Goal: Transaction & Acquisition: Download file/media

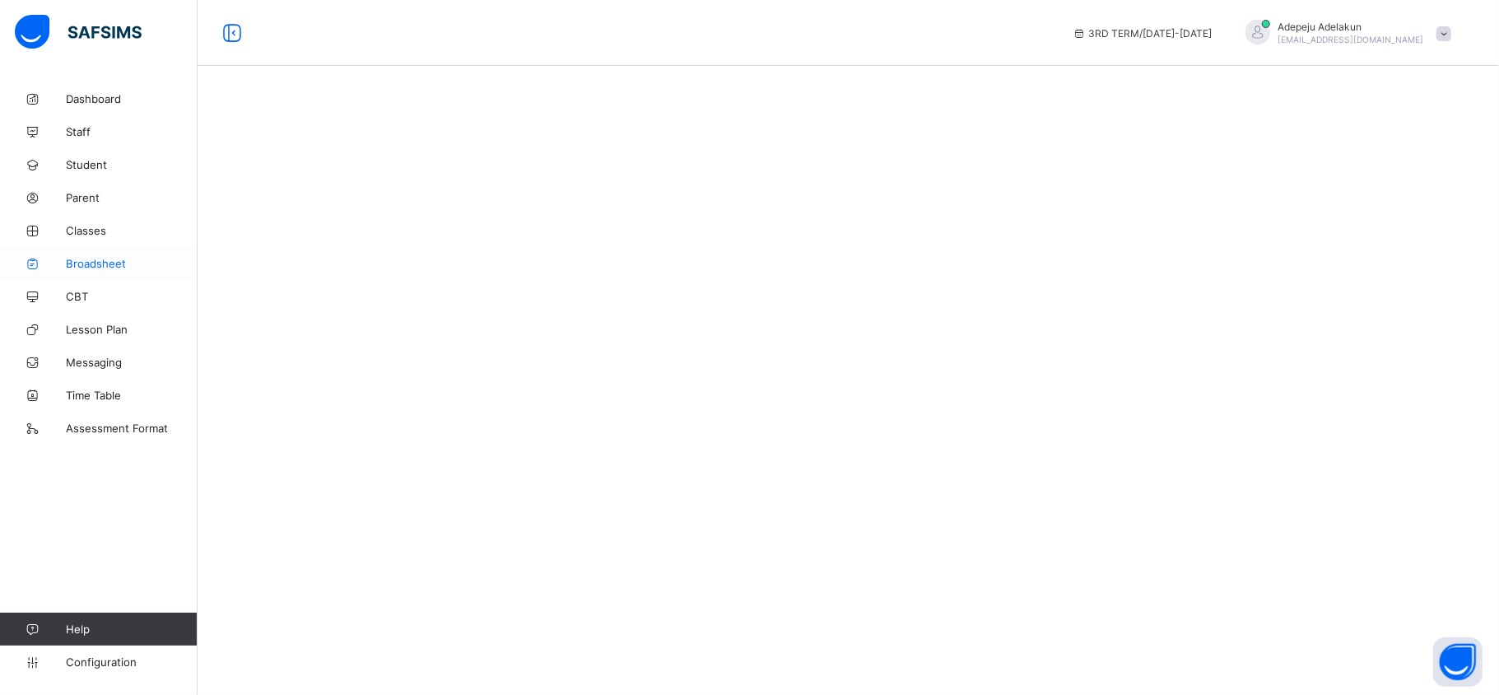
click at [82, 268] on span "Broadsheet" at bounding box center [132, 263] width 132 height 13
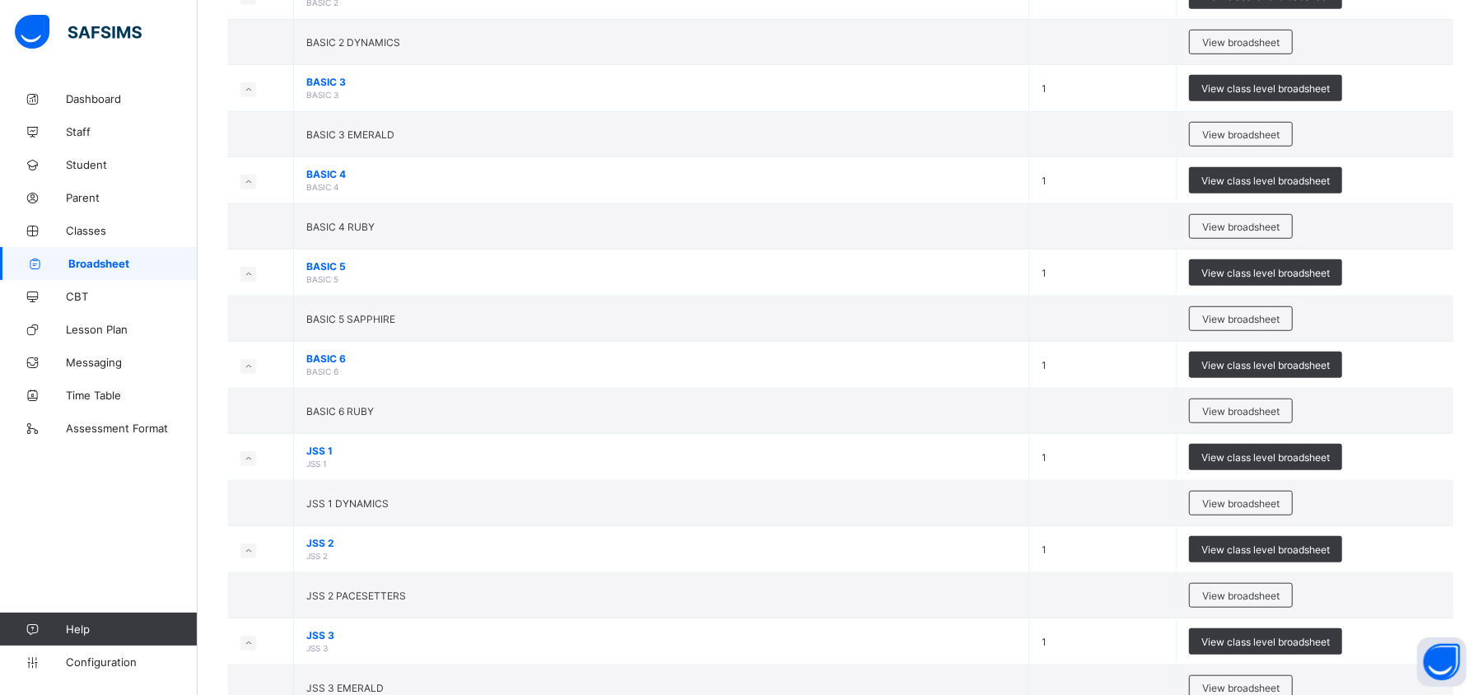
scroll to position [1117, 0]
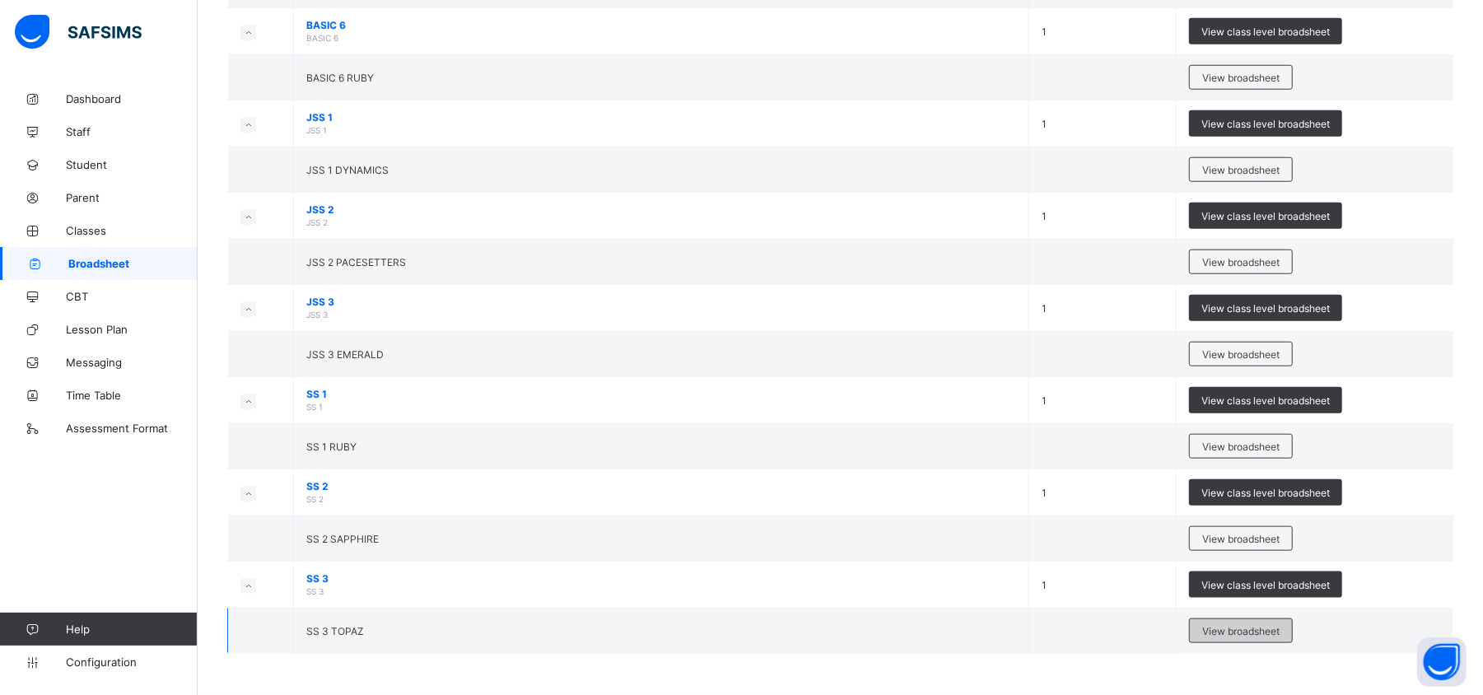
click at [1293, 632] on div "View broadsheet" at bounding box center [1241, 630] width 104 height 25
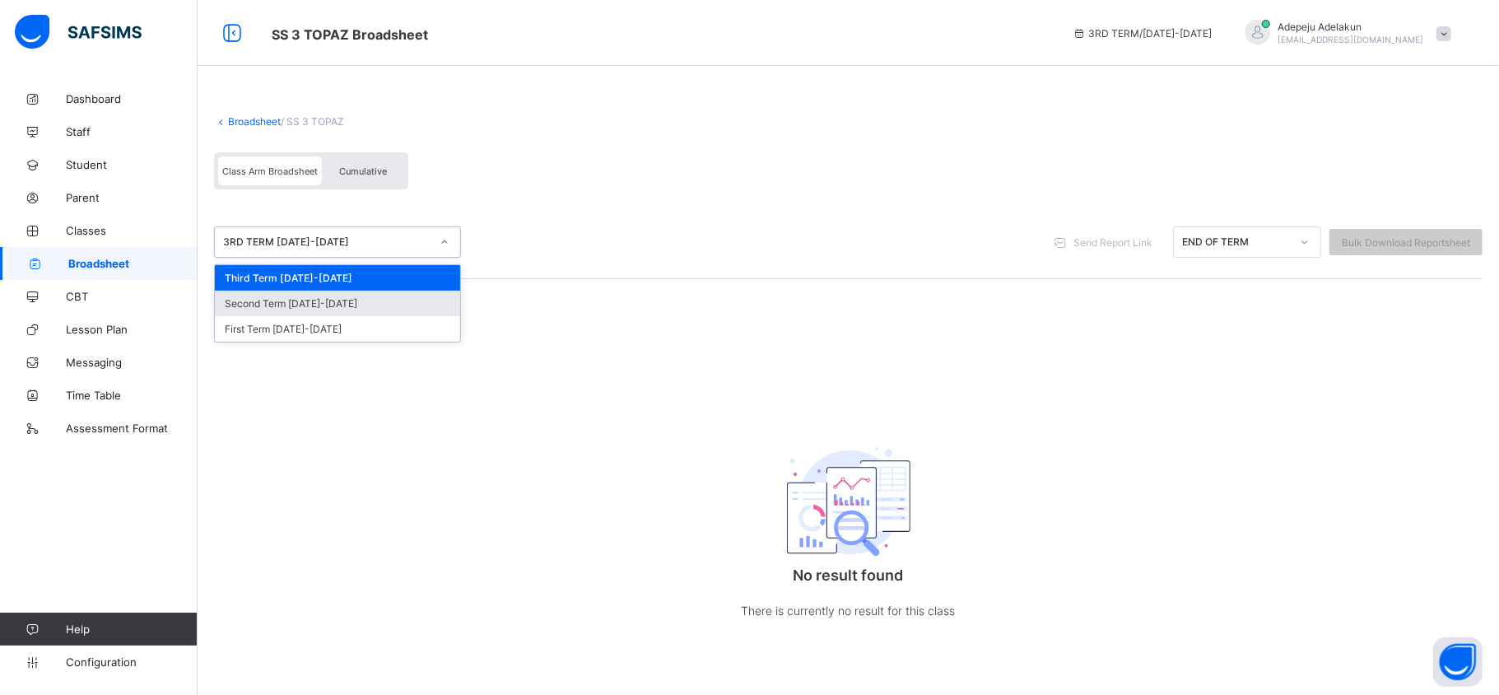
click at [257, 305] on div "Second Term 2024-2025" at bounding box center [337, 304] width 245 height 26
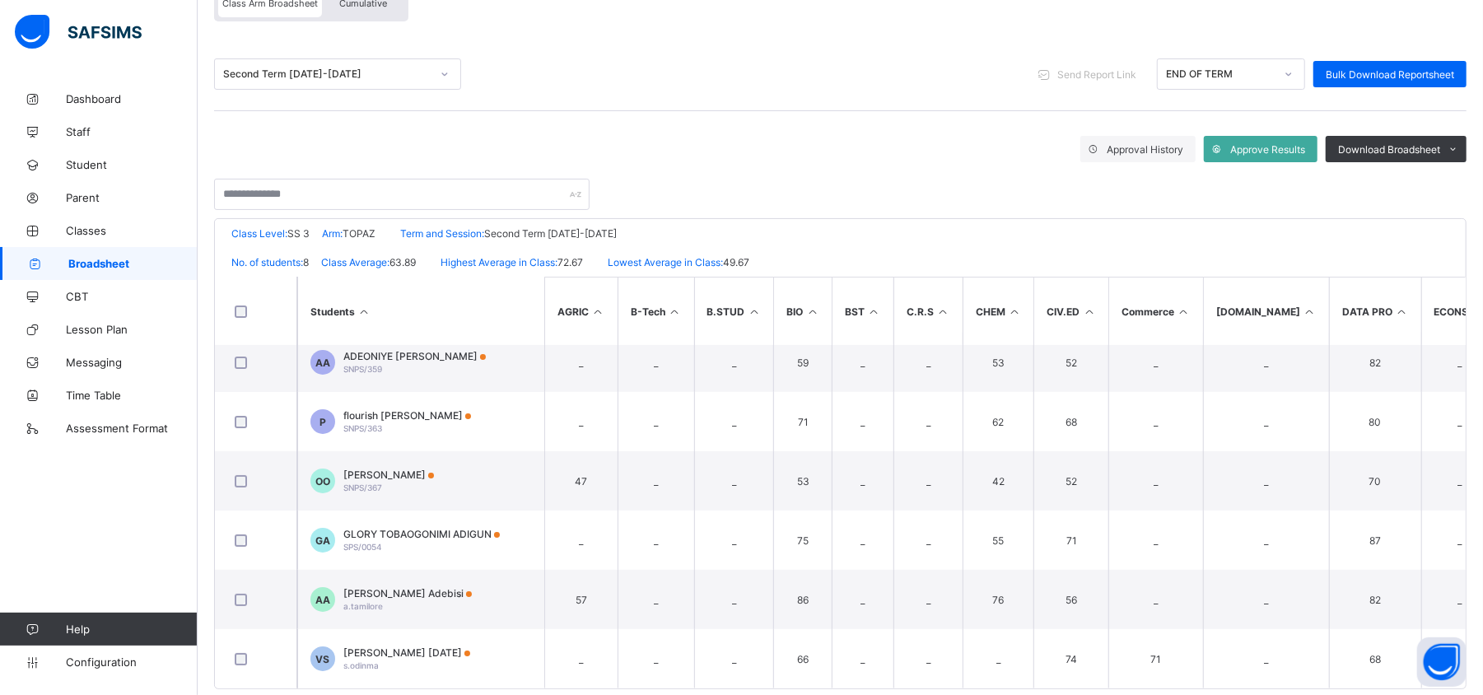
scroll to position [195, 0]
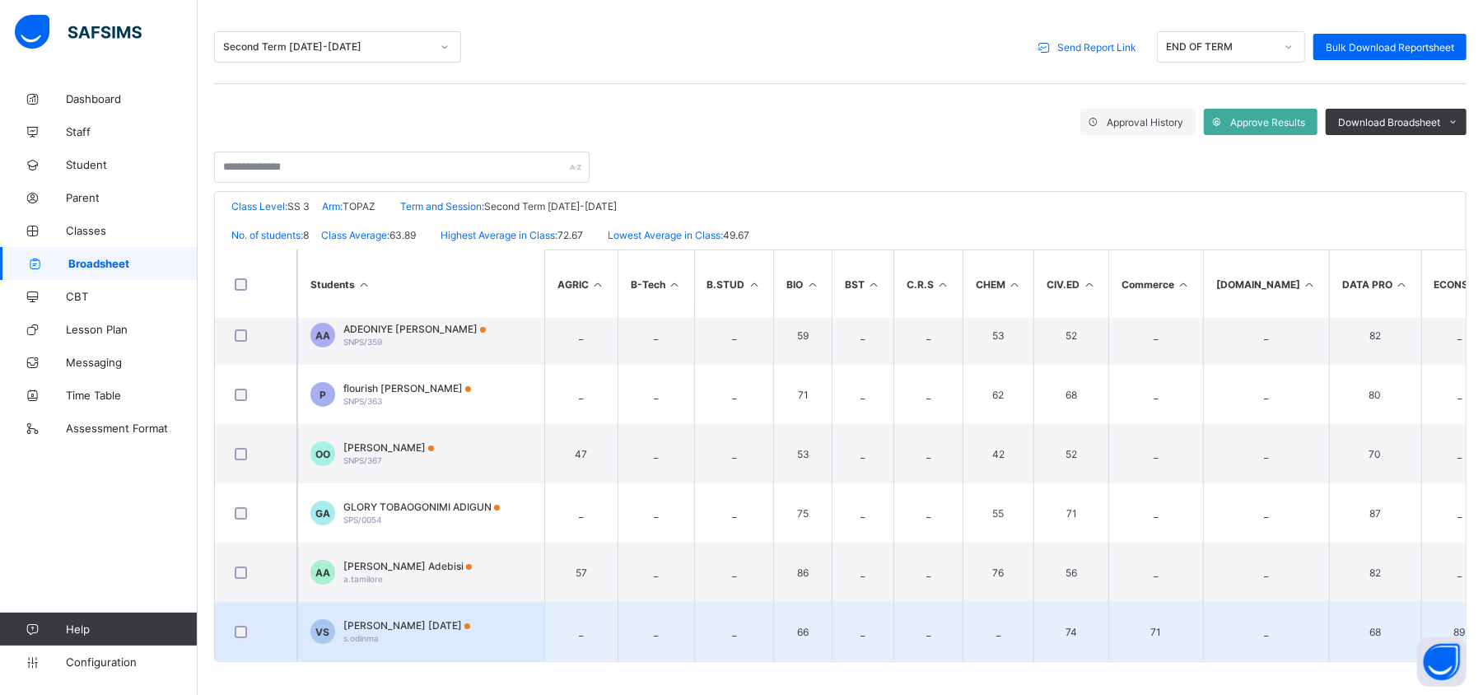
click at [280, 630] on div at bounding box center [255, 631] width 57 height 35
click at [274, 626] on div at bounding box center [255, 632] width 49 height 12
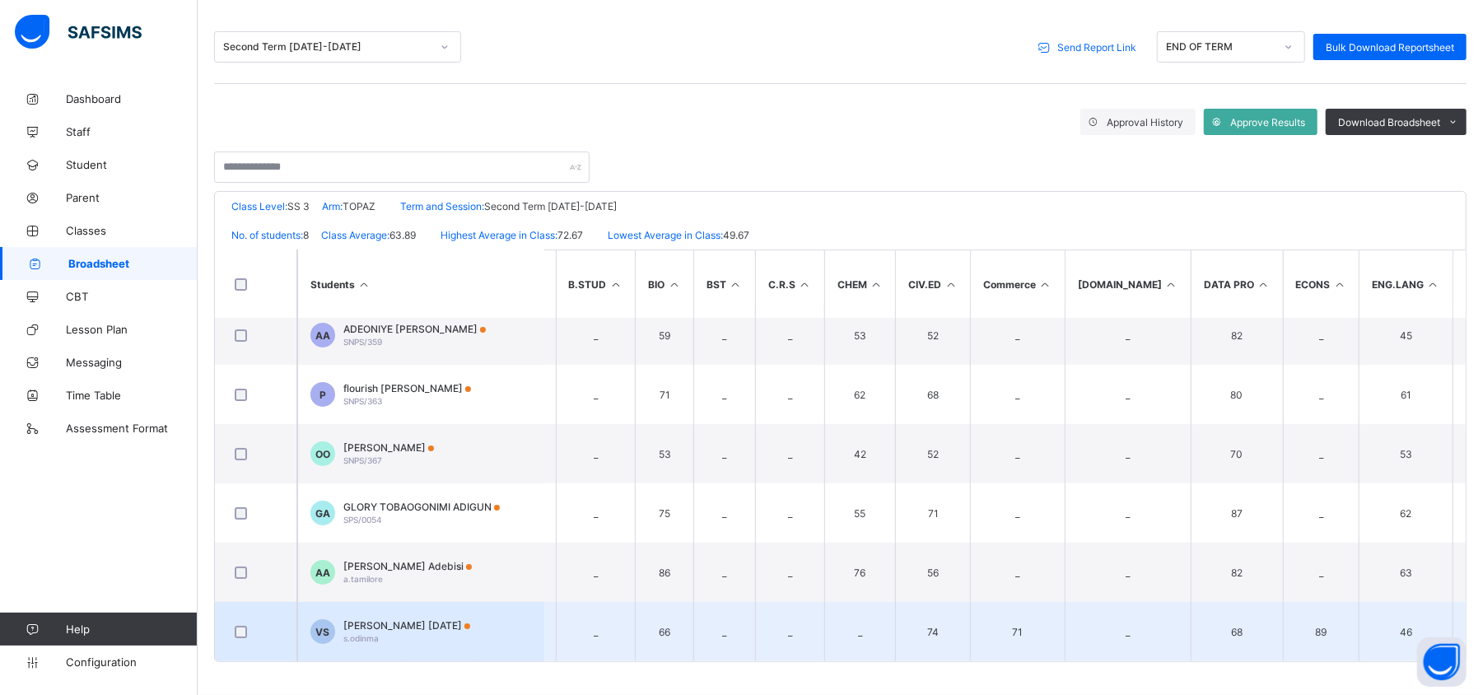
scroll to position [137, 0]
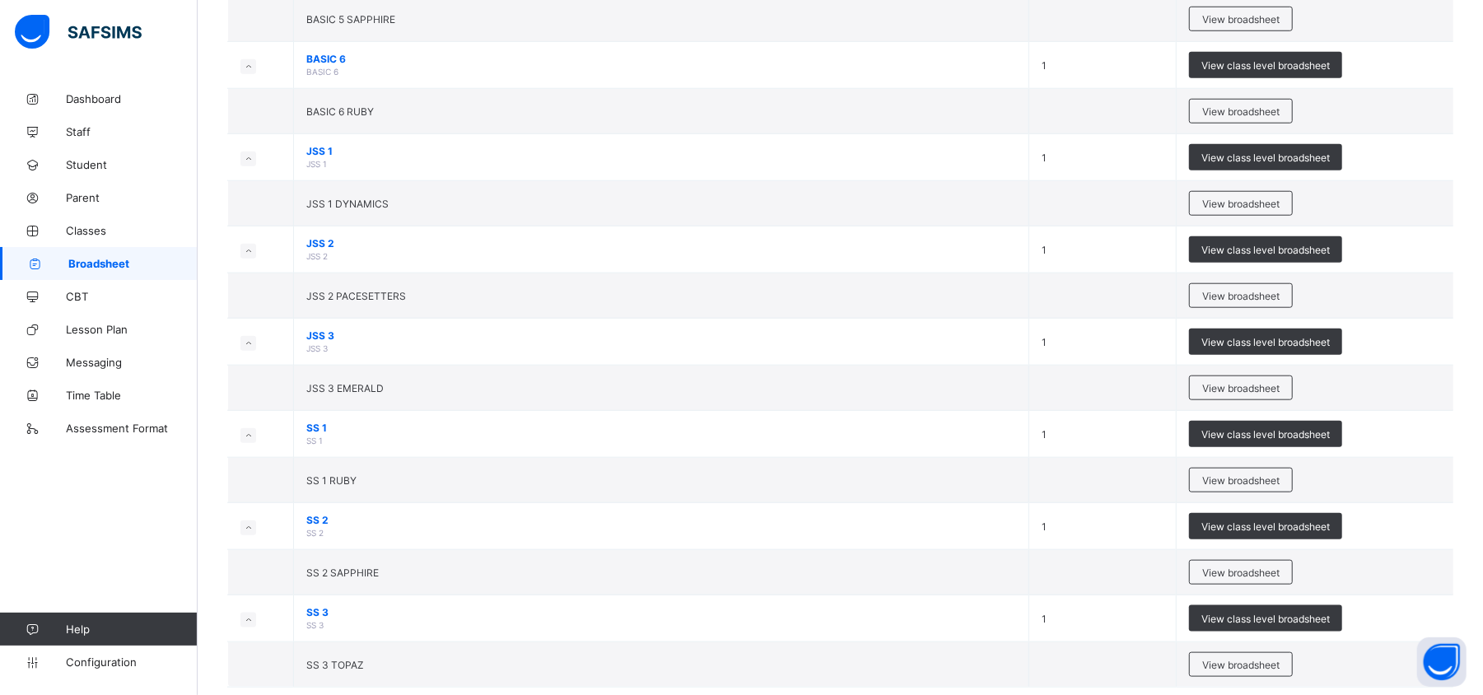
scroll to position [1117, 0]
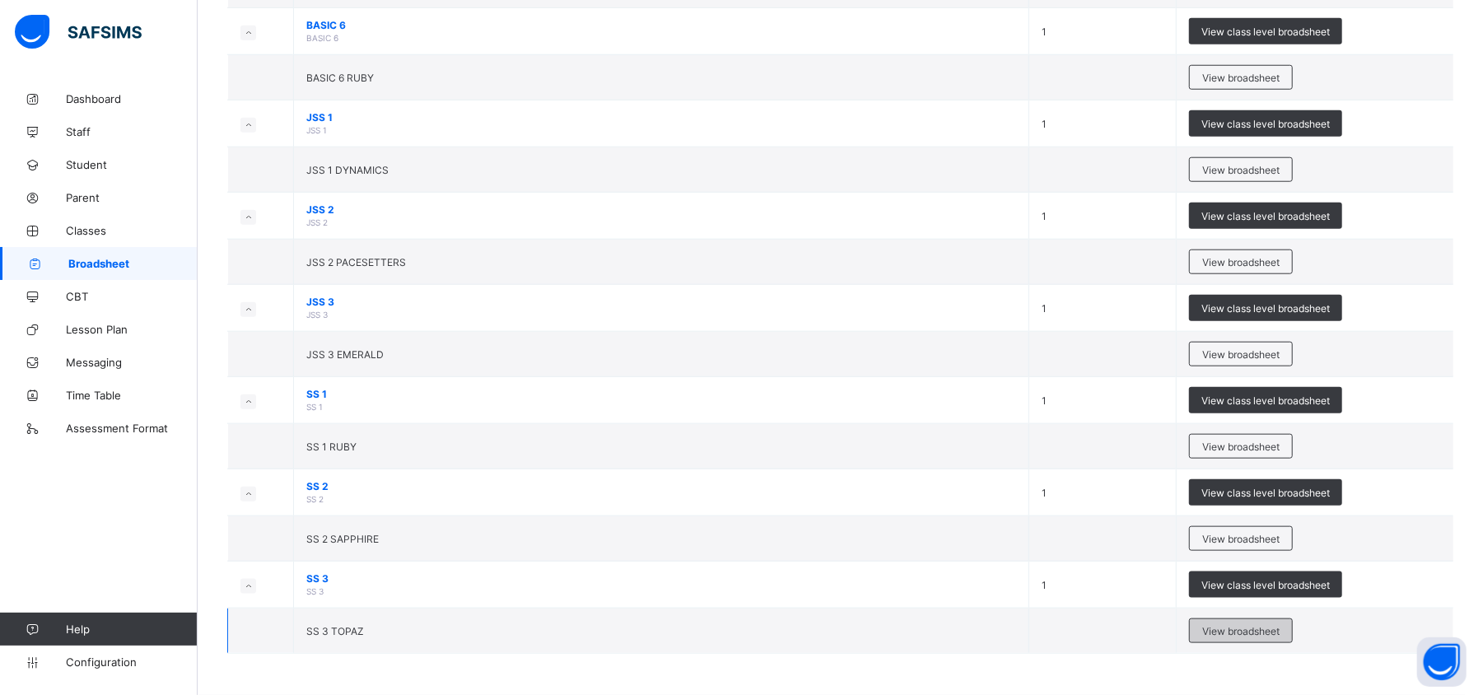
click at [1293, 636] on div "View broadsheet" at bounding box center [1241, 630] width 104 height 25
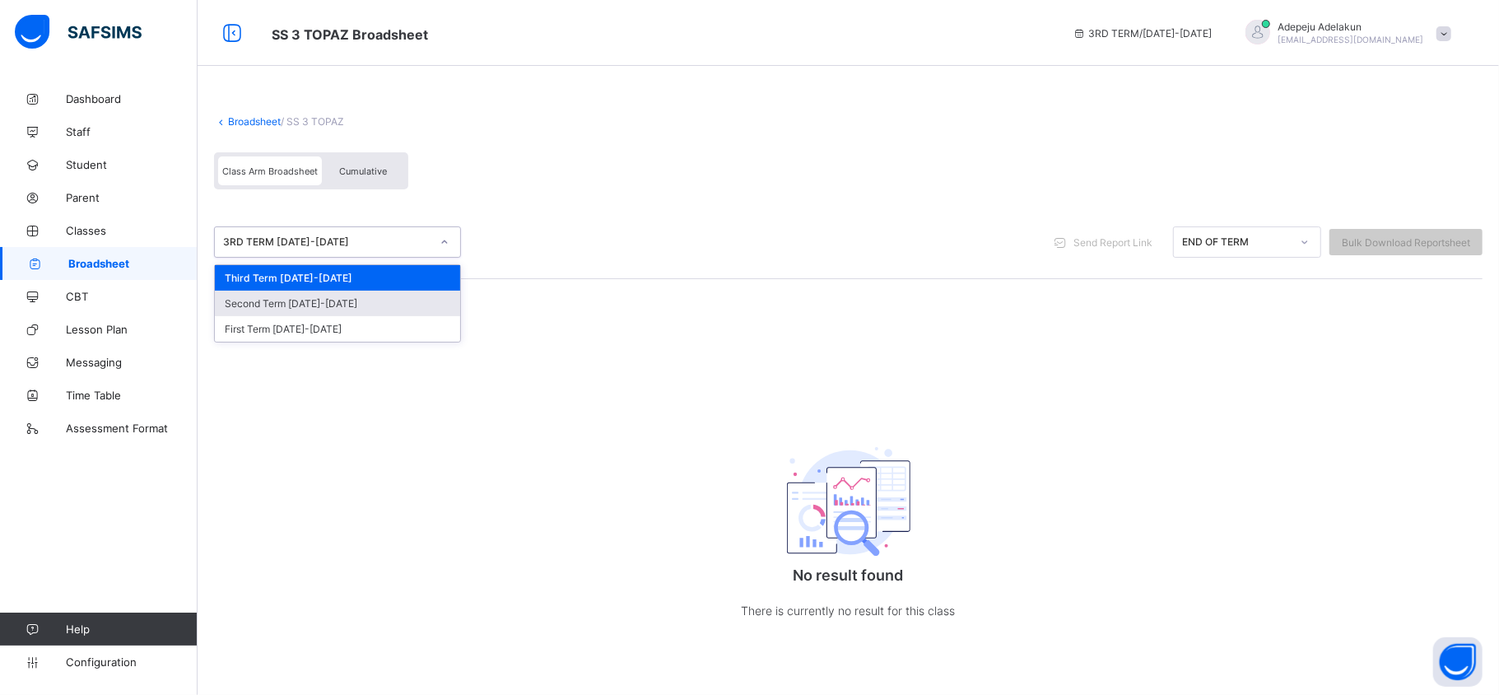
click at [263, 300] on div "Second Term 2024-2025" at bounding box center [337, 304] width 245 height 26
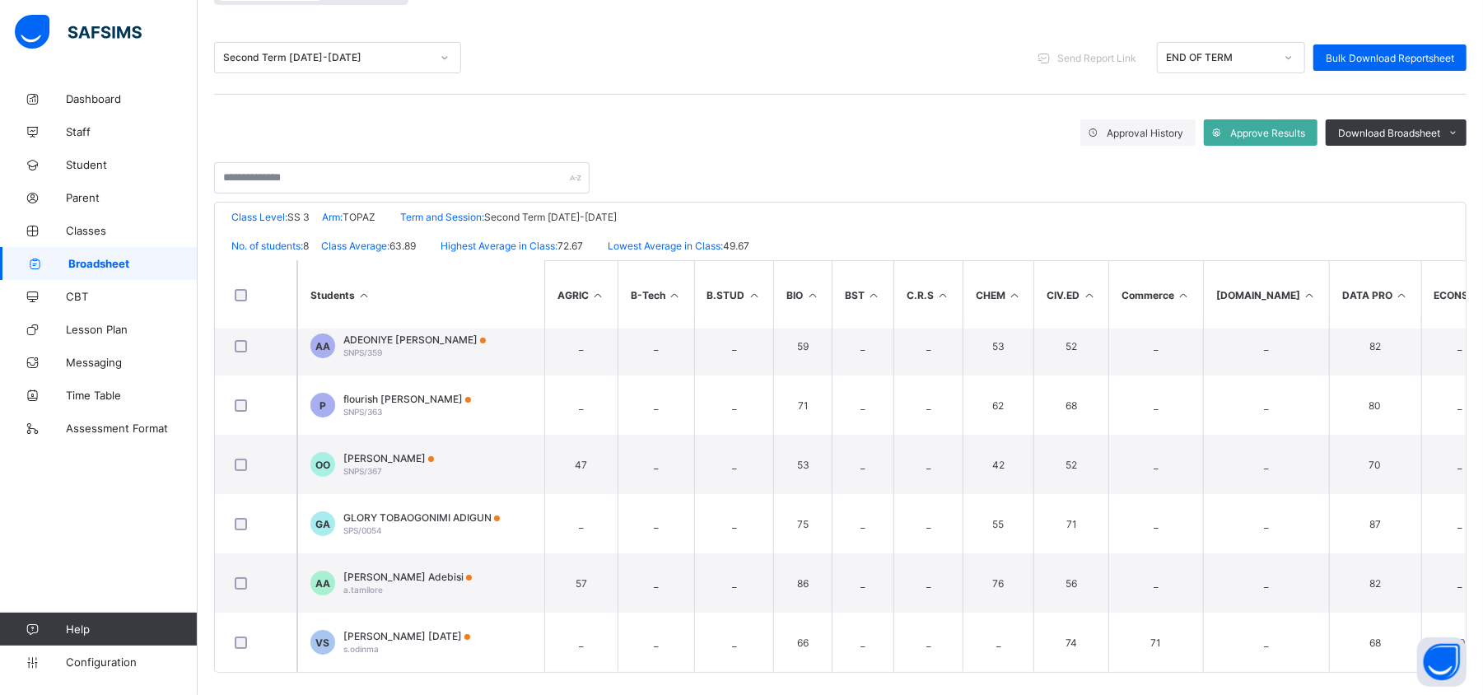
scroll to position [195, 0]
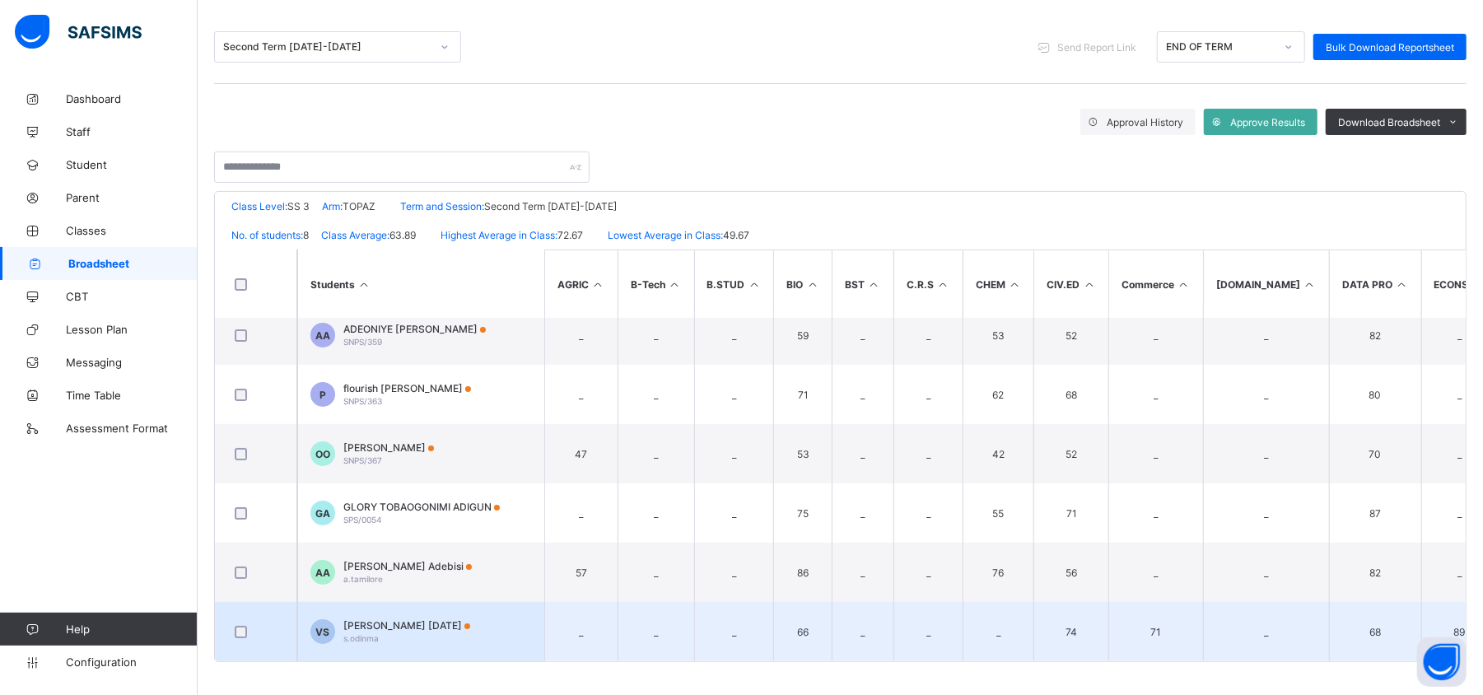
click at [396, 624] on div "Vivian Odinma Sunday s.odinma" at bounding box center [406, 631] width 127 height 25
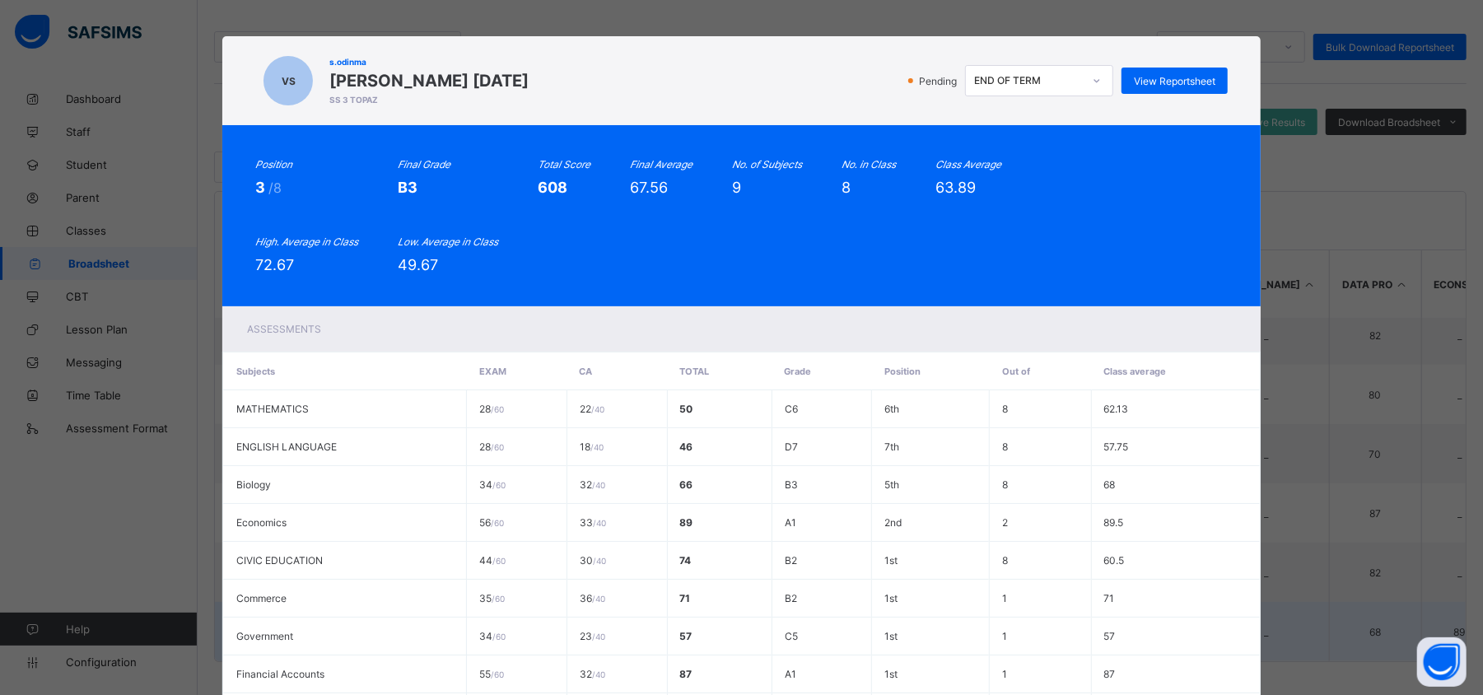
scroll to position [0, 0]
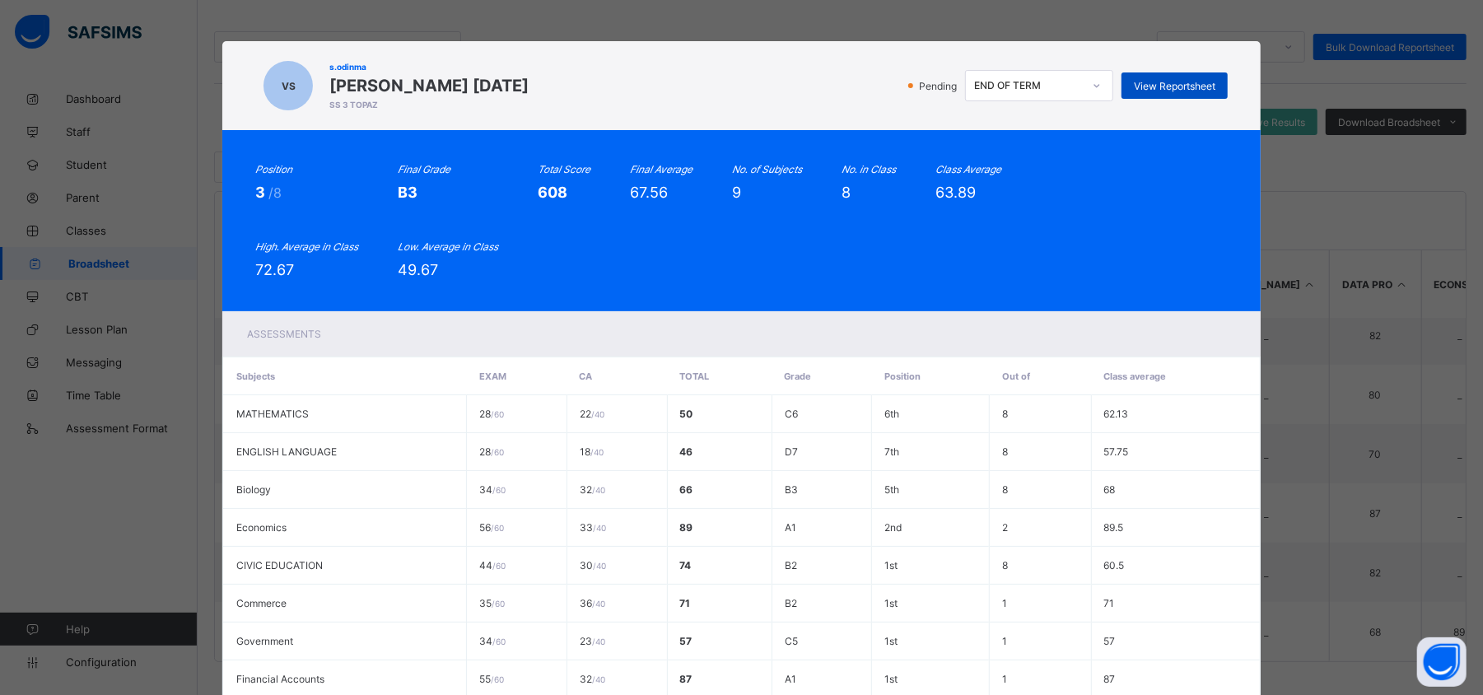
click at [1195, 87] on span "View Reportsheet" at bounding box center [1175, 86] width 82 height 12
click at [1351, 254] on div "VS s.odinma Vivian Odinma Sunday SS 3 TOPAZ Pending END OF TERM View Reportshee…" at bounding box center [741, 347] width 1483 height 695
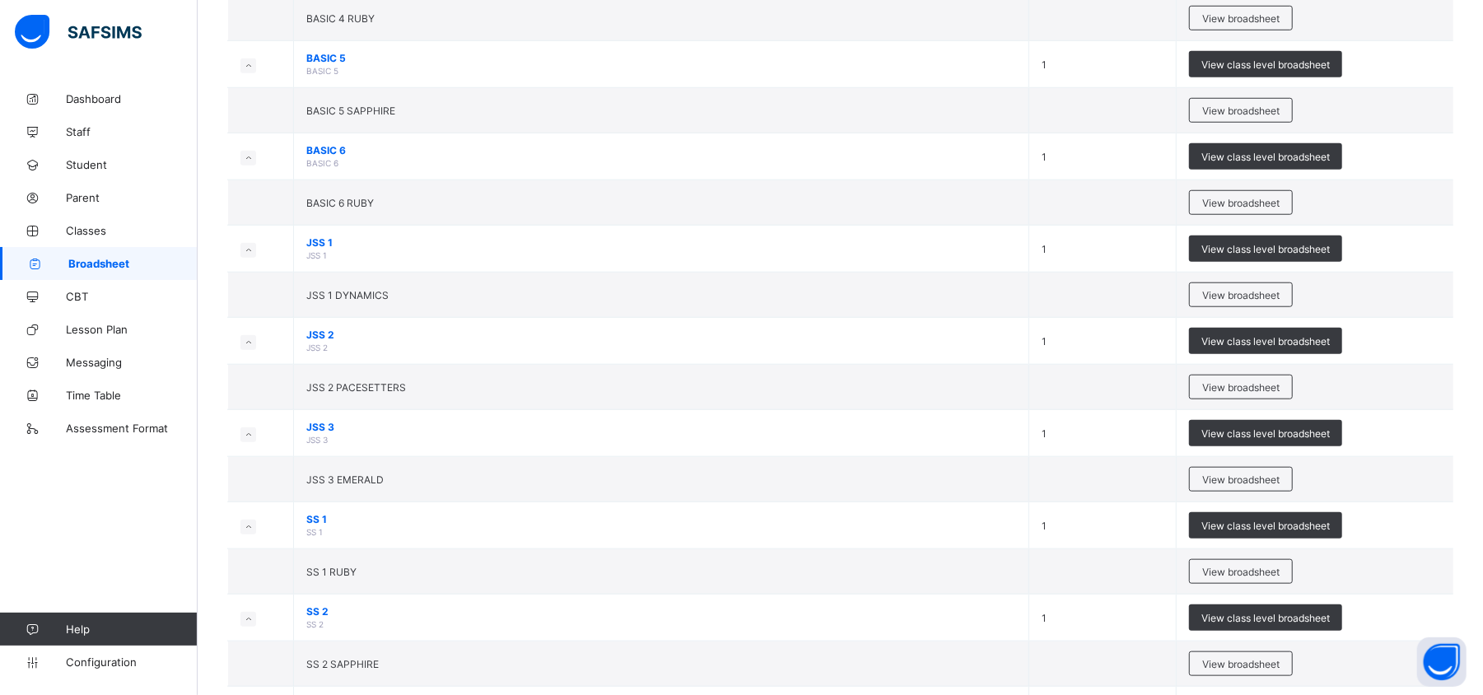
scroll to position [1117, 0]
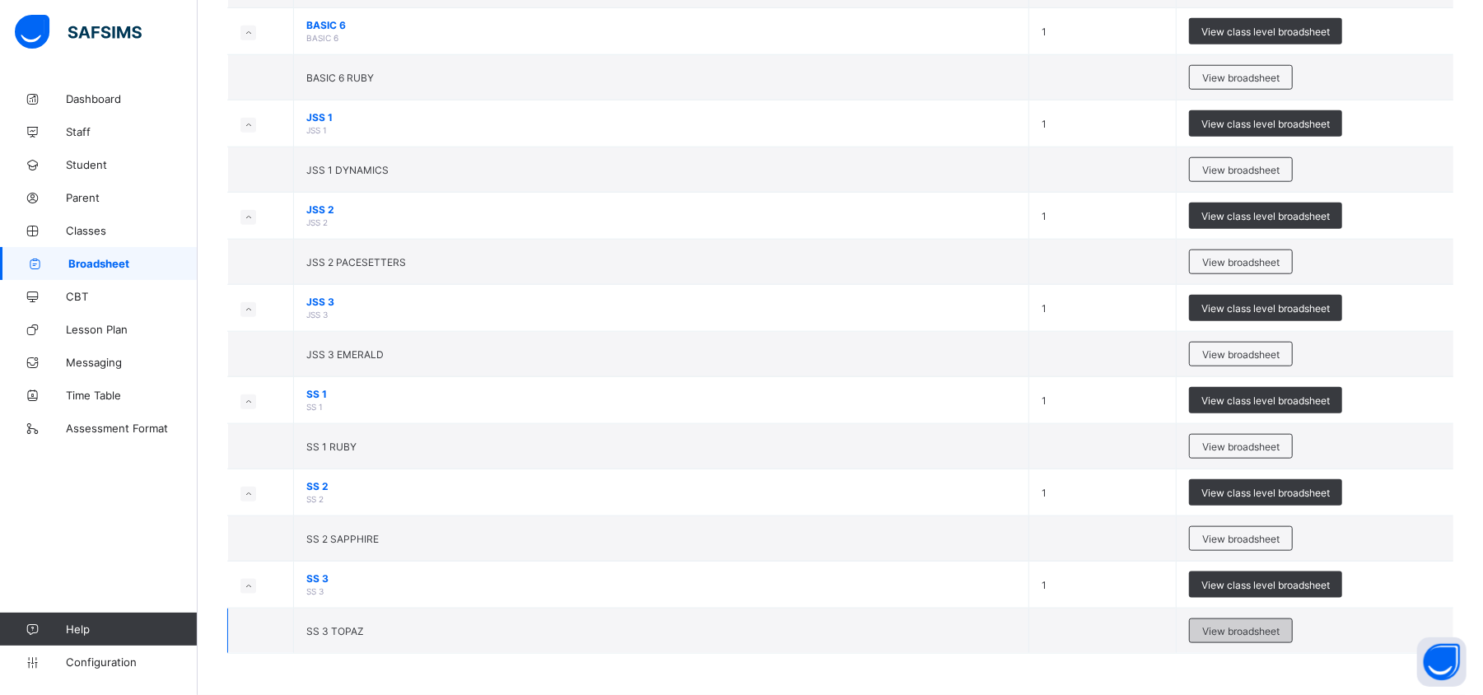
click at [1279, 636] on span "View broadsheet" at bounding box center [1240, 631] width 77 height 12
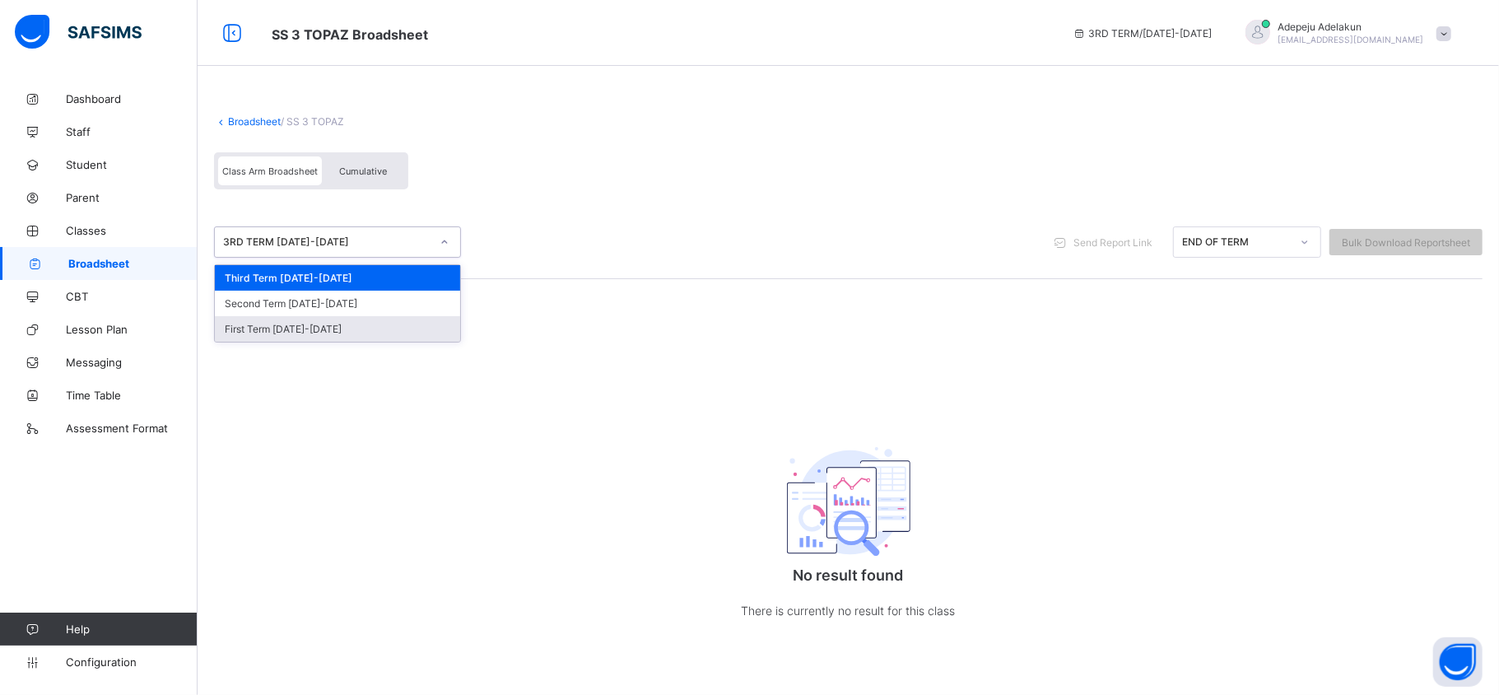
click at [248, 337] on div "First Term 2024-2025" at bounding box center [337, 329] width 245 height 26
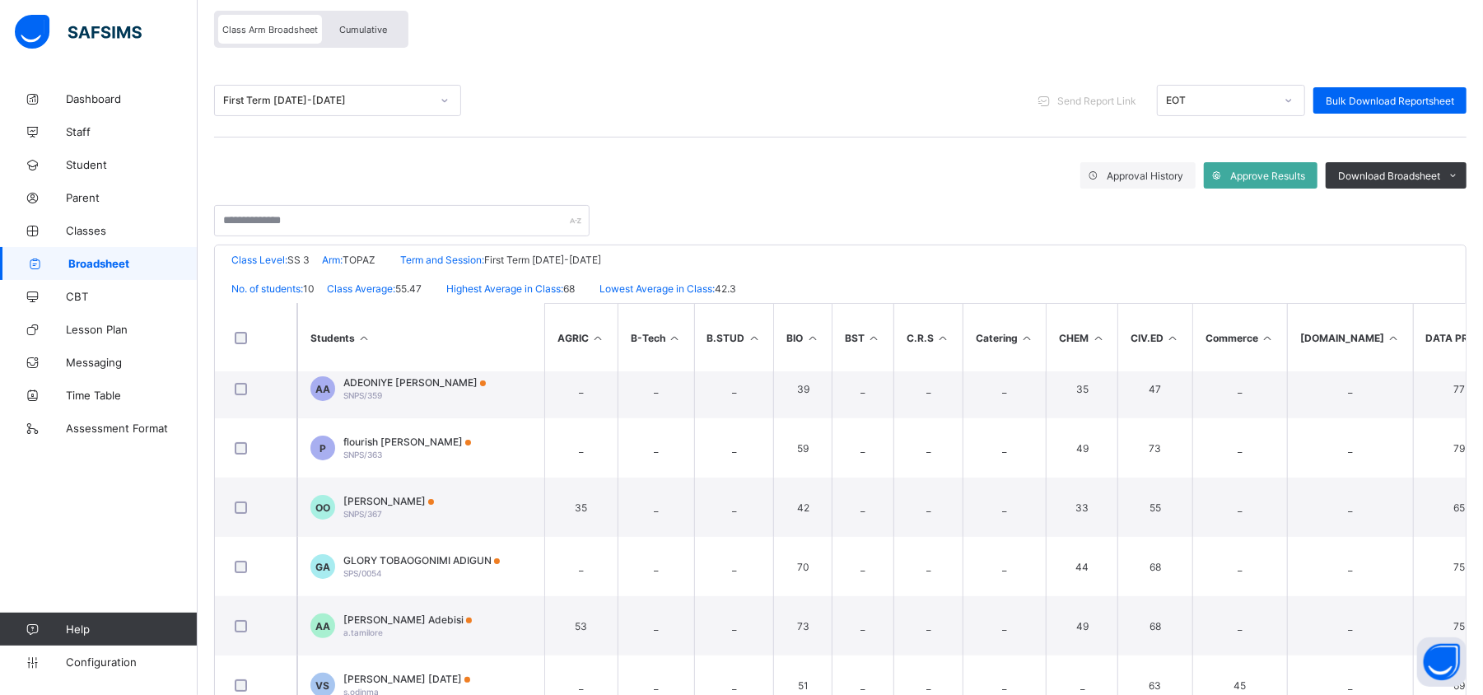
scroll to position [195, 0]
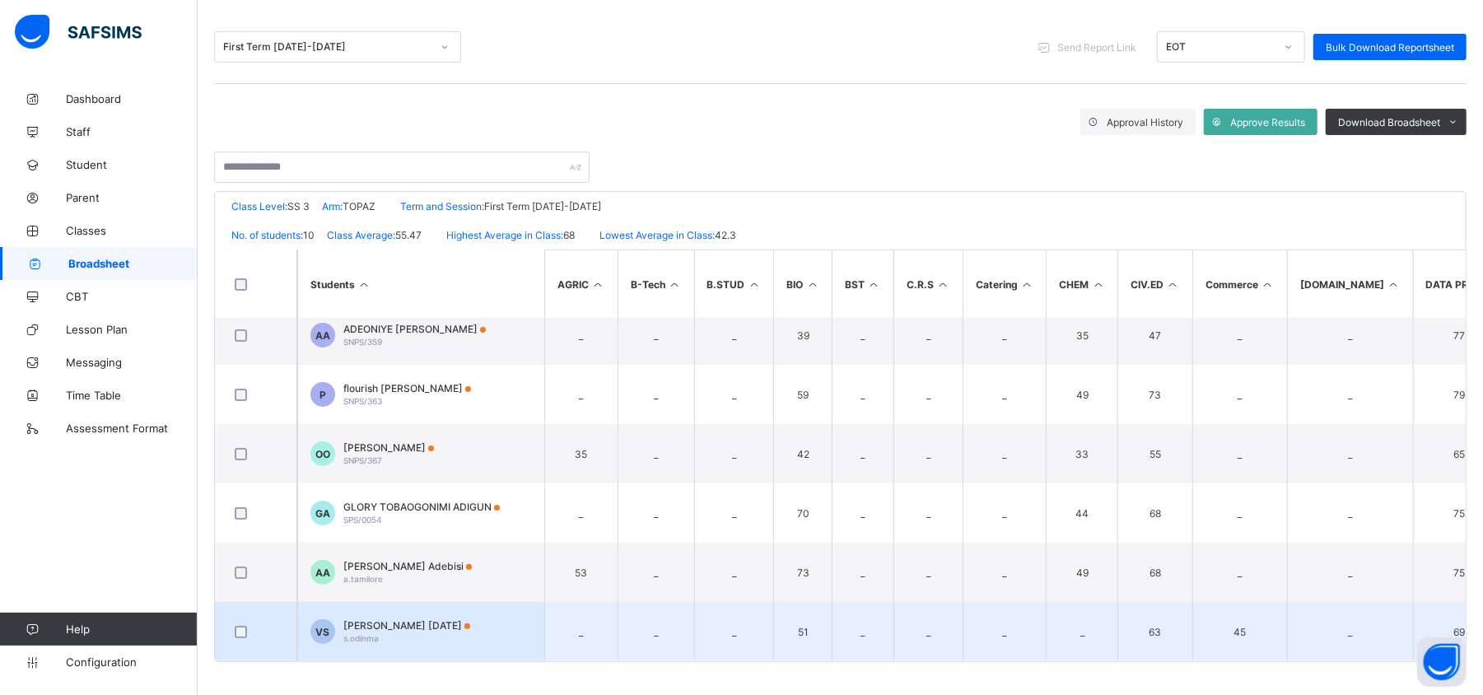
click at [389, 627] on div "Vivian Odinma Sunday s.odinma" at bounding box center [406, 631] width 127 height 25
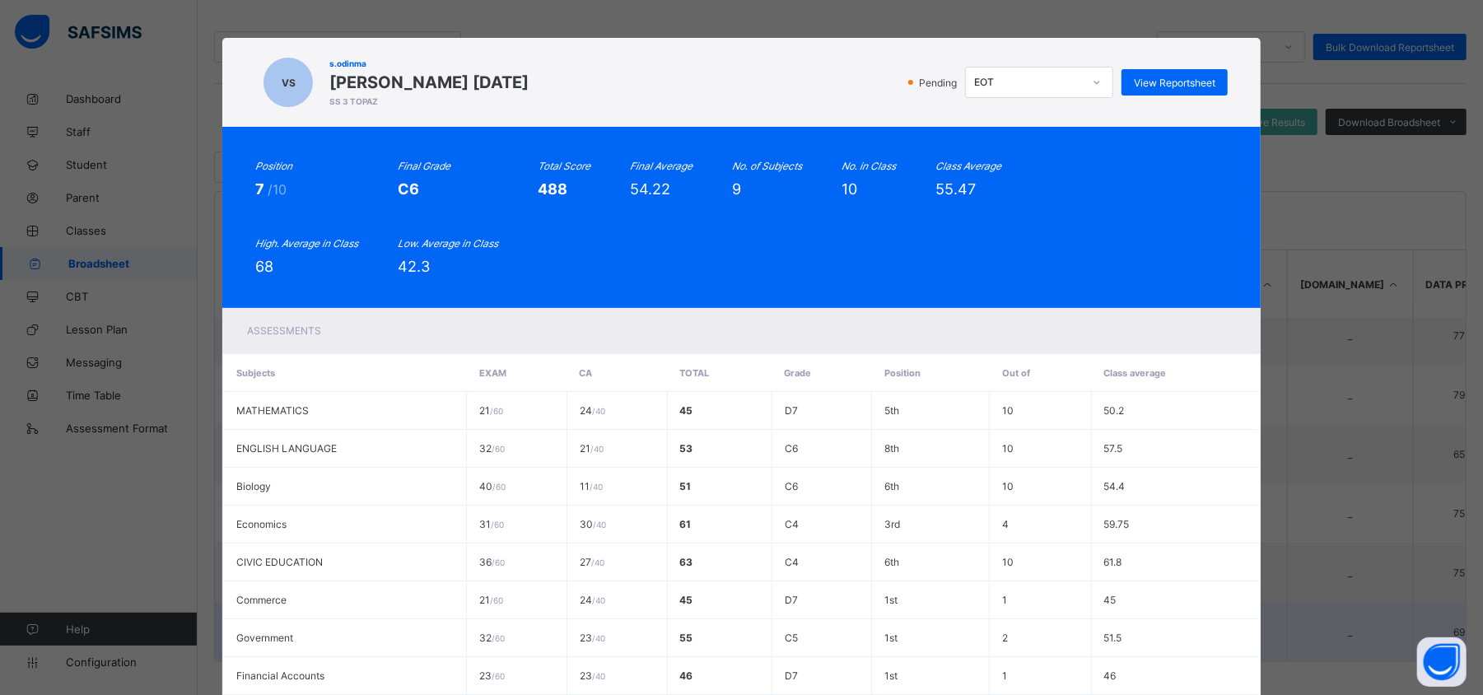
scroll to position [4, 0]
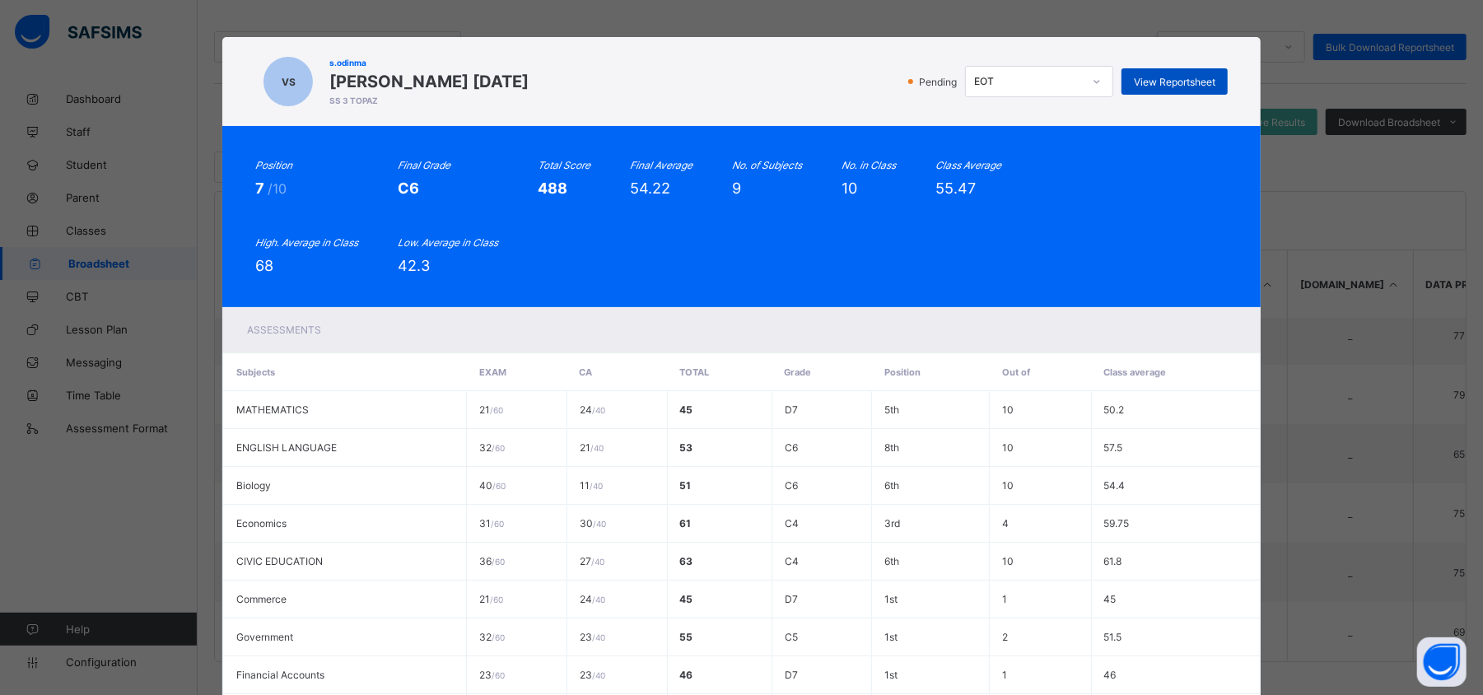
click at [1192, 92] on div "View Reportsheet" at bounding box center [1174, 81] width 106 height 26
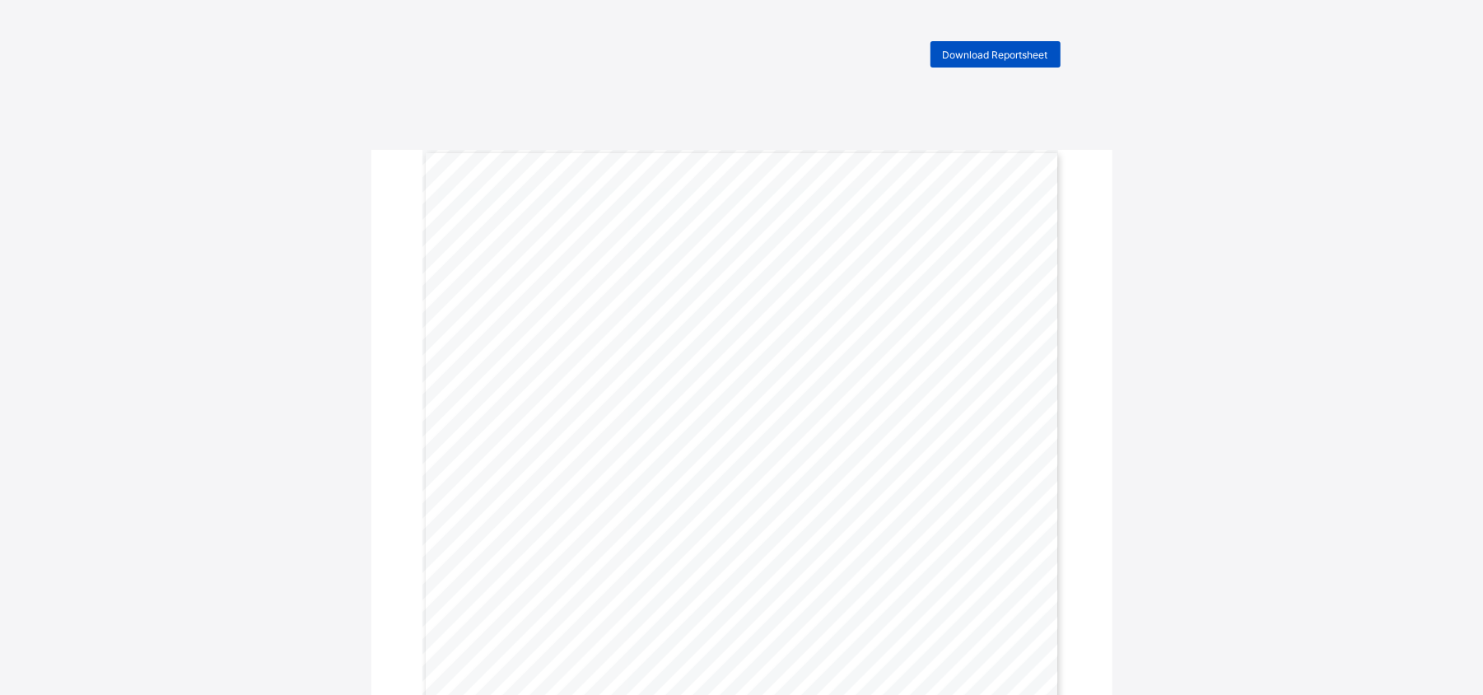
click at [1048, 56] on span "Download Reportsheet" at bounding box center [995, 55] width 105 height 12
click at [1041, 63] on div "Download Reportsheet" at bounding box center [995, 54] width 130 height 26
